Goal: Task Accomplishment & Management: Manage account settings

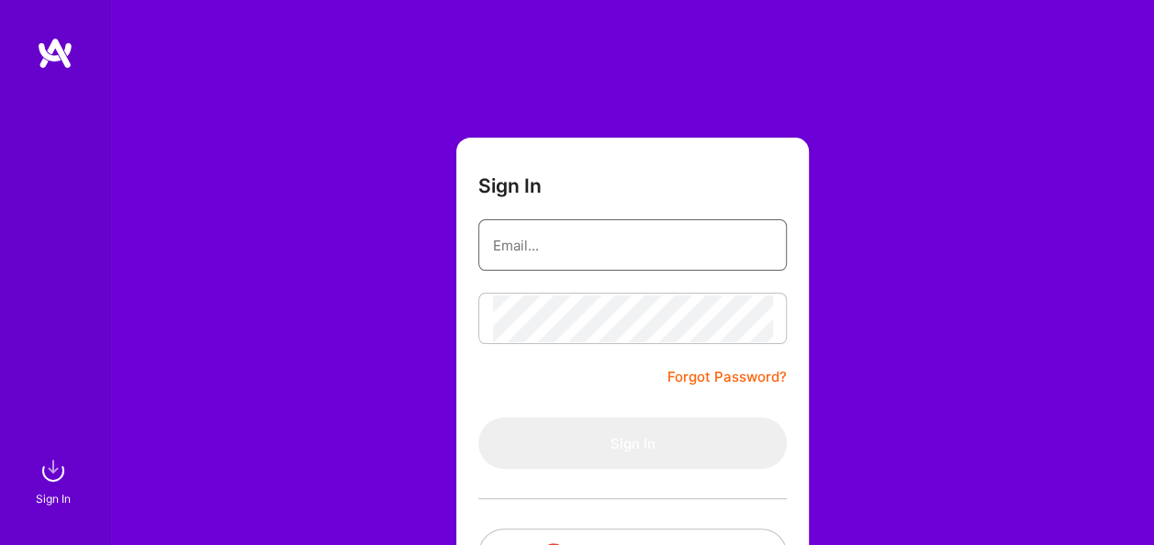
type input "[EMAIL_ADDRESS][DOMAIN_NAME]"
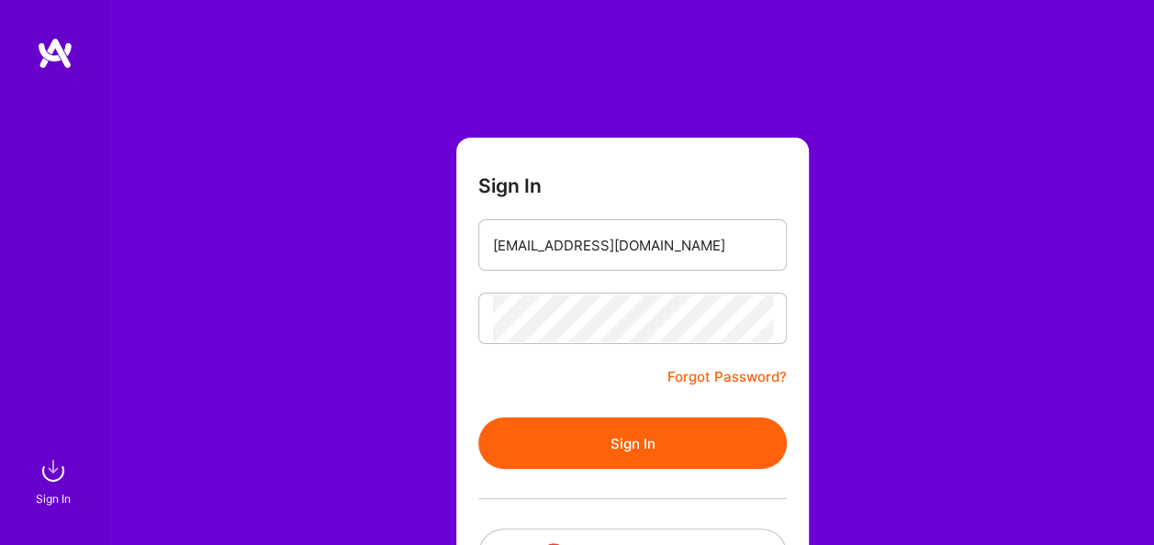
click at [713, 374] on link "Forgot Password?" at bounding box center [726, 377] width 119 height 22
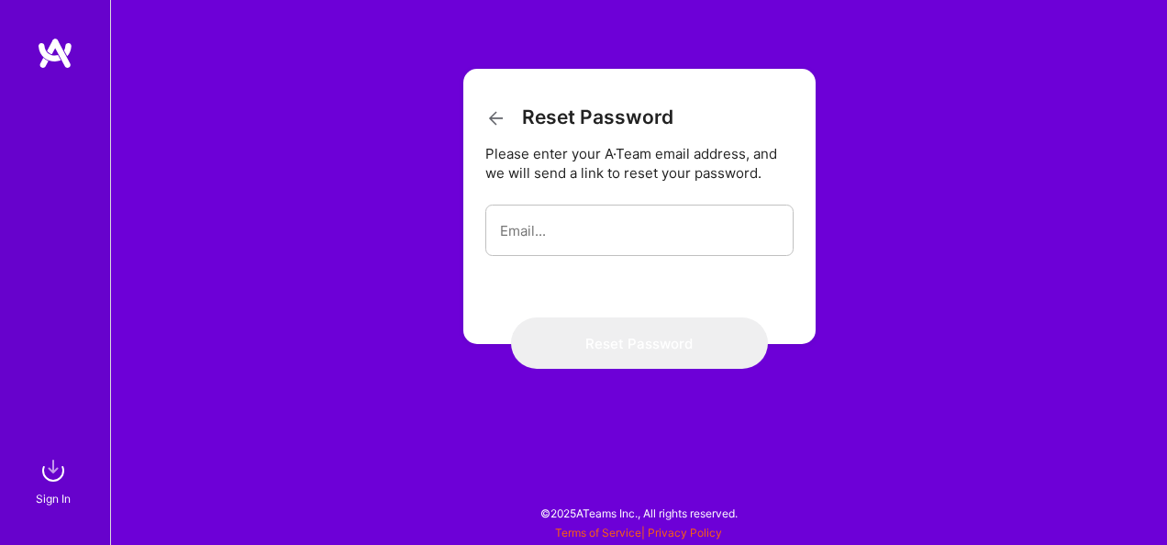
click at [488, 112] on icon at bounding box center [496, 118] width 22 height 22
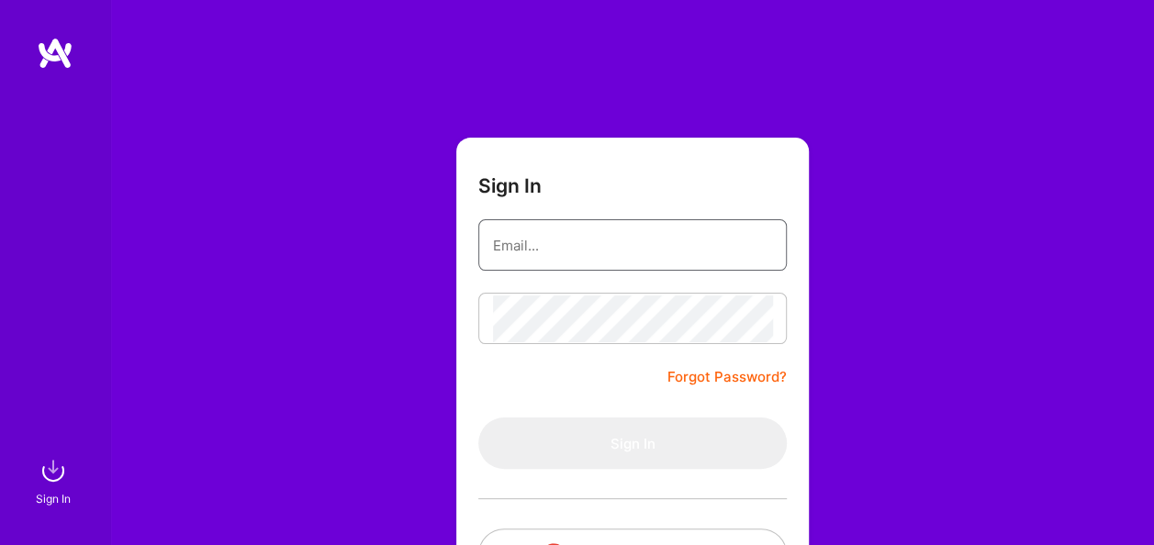
type input "[EMAIL_ADDRESS][DOMAIN_NAME]"
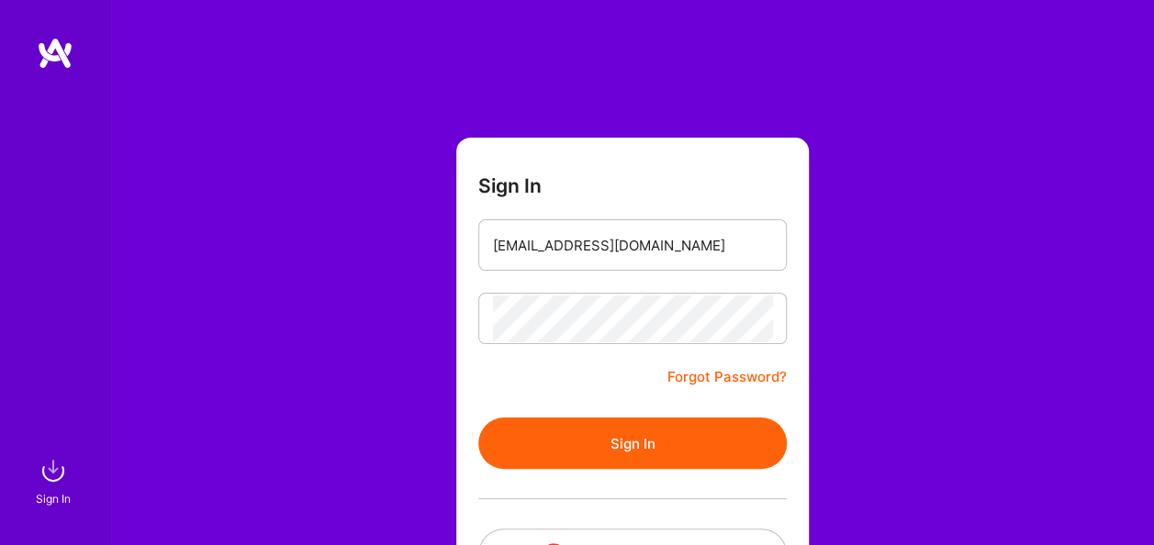
click at [655, 439] on button "Sign In" at bounding box center [632, 443] width 308 height 51
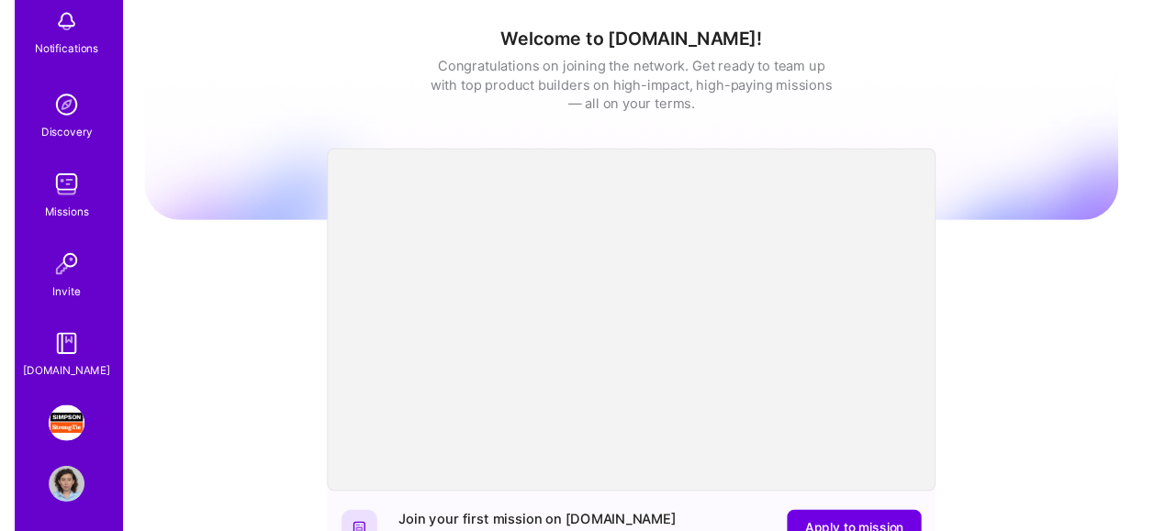
scroll to position [193, 0]
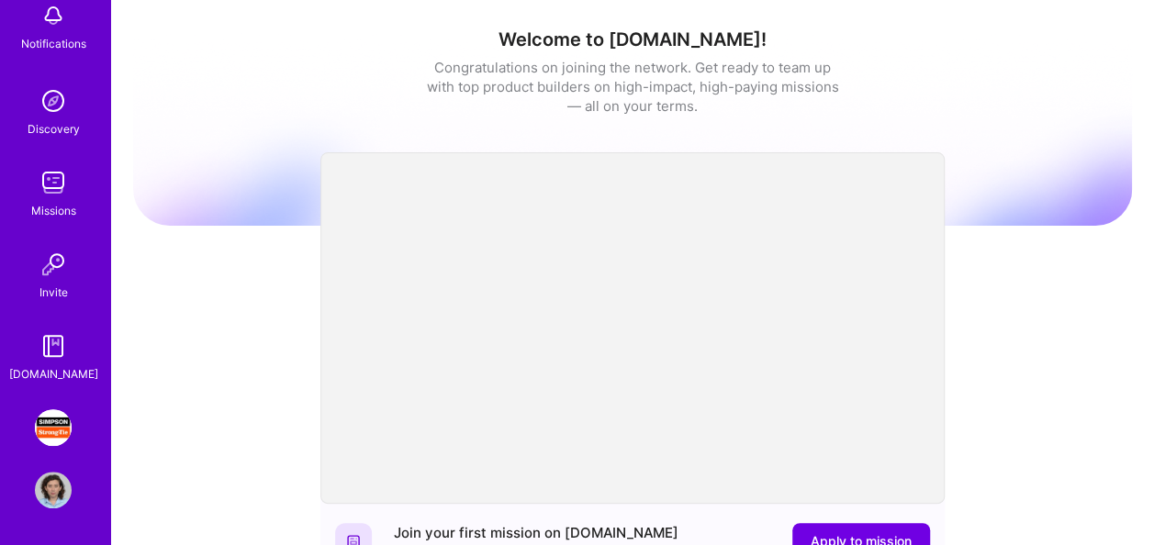
click at [54, 416] on img at bounding box center [53, 427] width 37 height 37
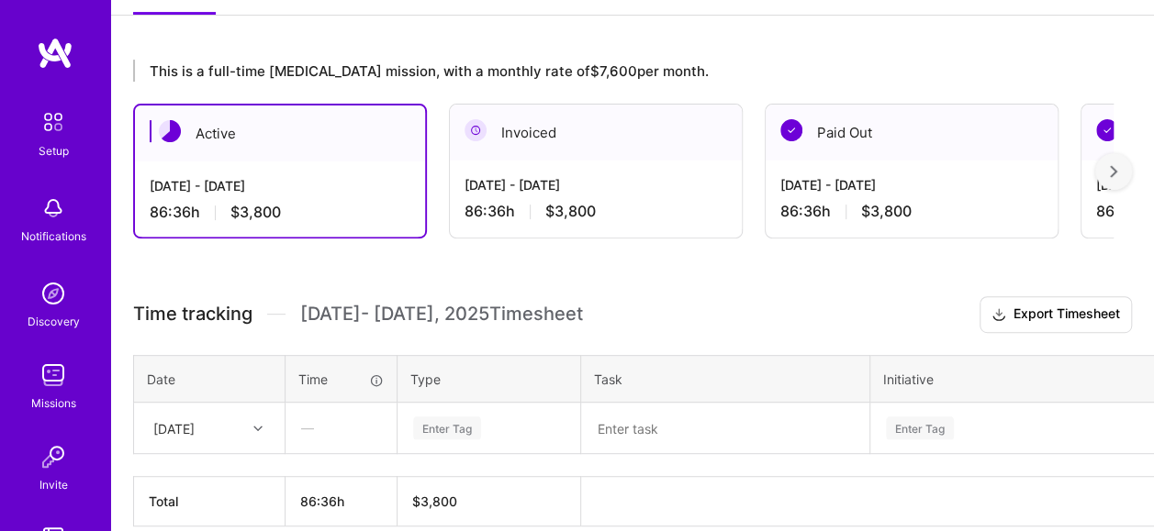
scroll to position [360, 0]
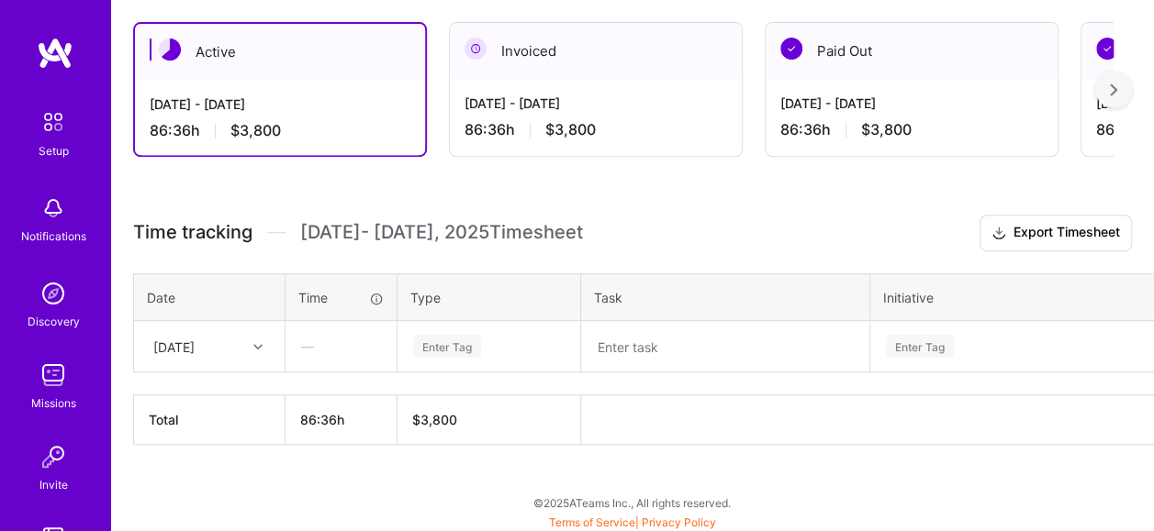
click at [538, 110] on div "[DATE] - [DATE]" at bounding box center [595, 103] width 262 height 19
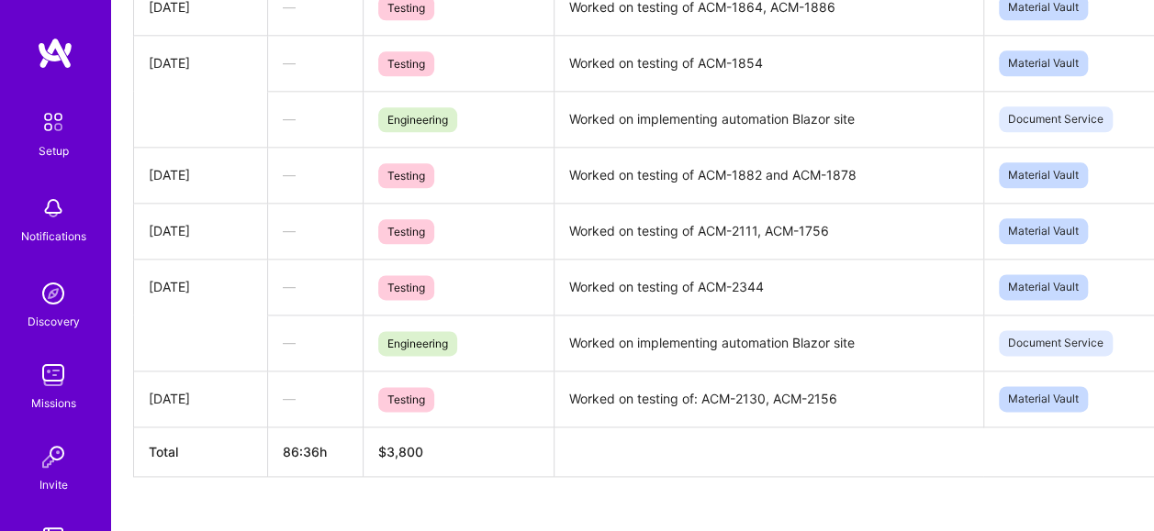
scroll to position [1081, 0]
